Goal: Task Accomplishment & Management: Manage account settings

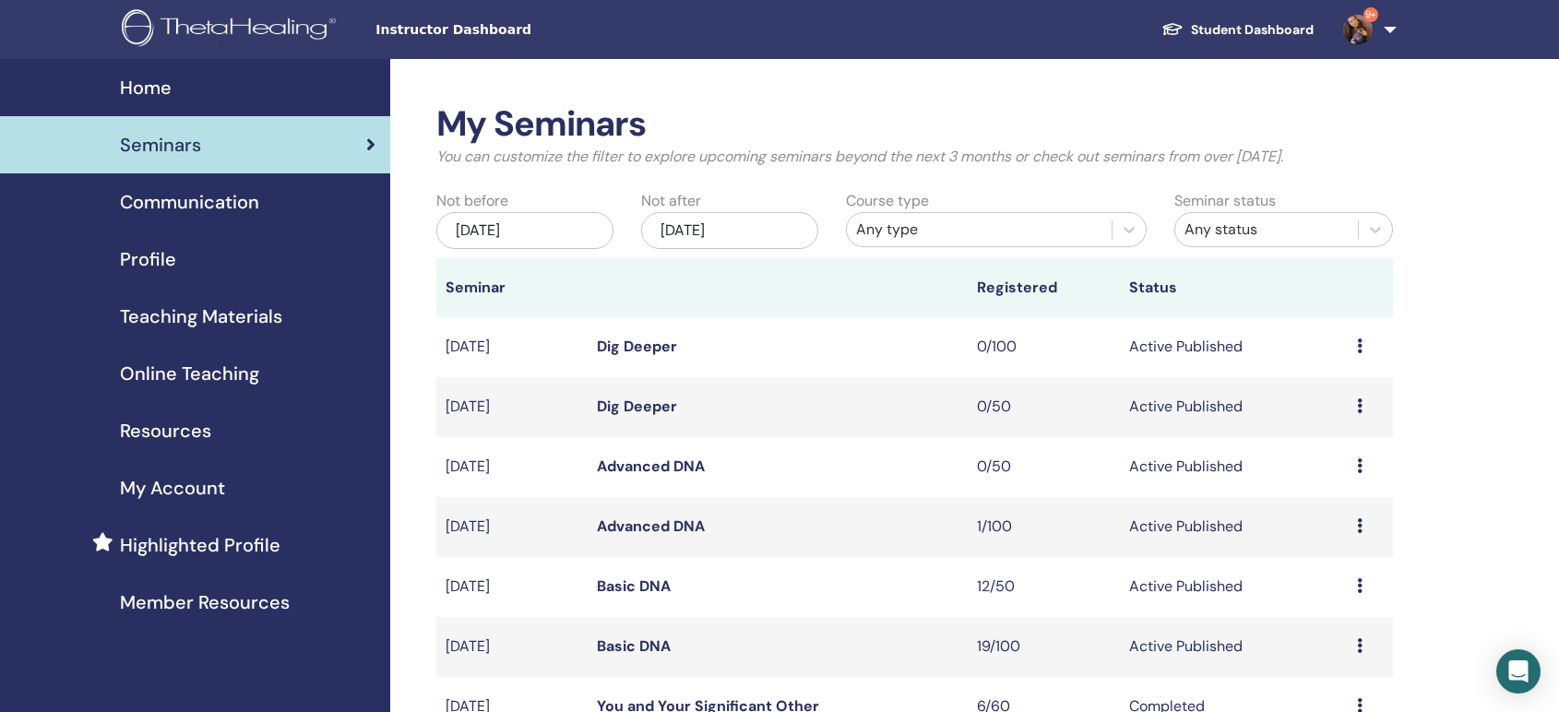
scroll to position [203, 0]
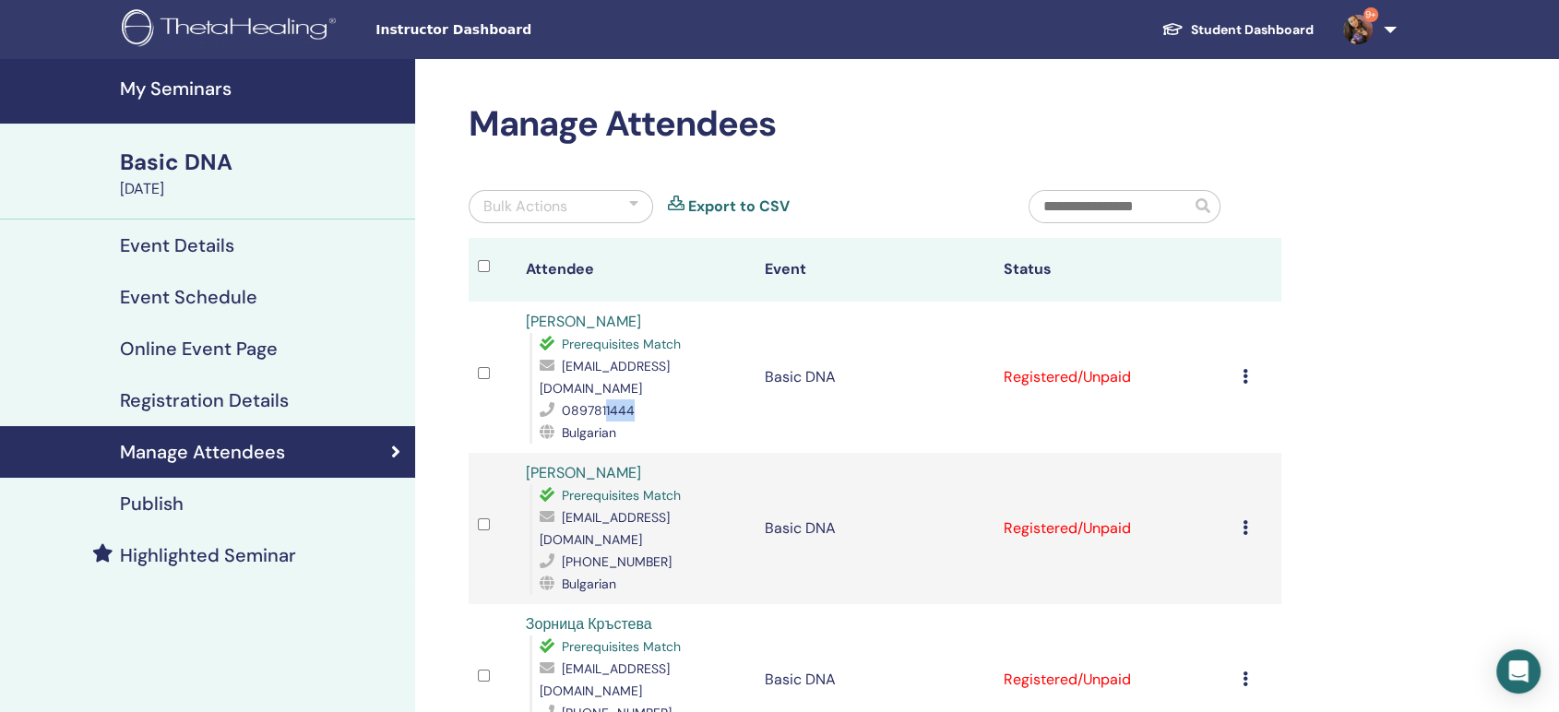
drag, startPoint x: 635, startPoint y: 392, endPoint x: 604, endPoint y: 392, distance: 30.4
click at [604, 399] on div "0897811444" at bounding box center [643, 410] width 207 height 22
copy span "1444"
drag, startPoint x: 1410, startPoint y: 152, endPoint x: 1495, endPoint y: 39, distance: 141.7
